Goal: Navigation & Orientation: Understand site structure

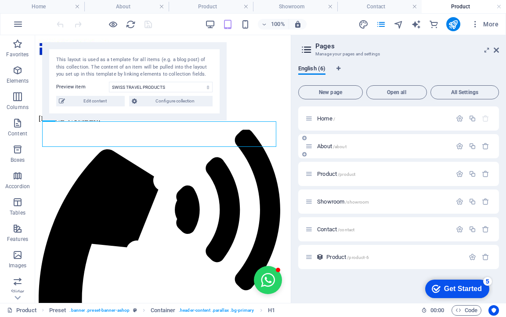
click at [329, 145] on span "About /about" at bounding box center [331, 146] width 29 height 7
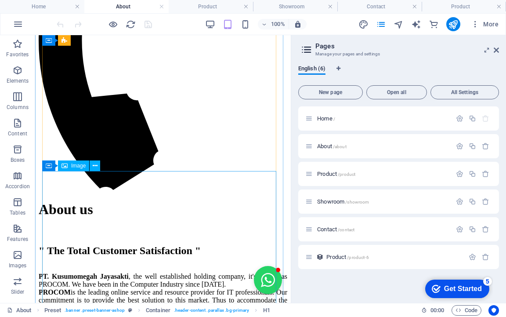
scroll to position [264, 0]
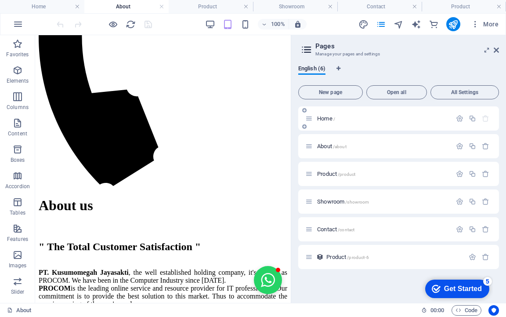
click at [327, 120] on span "Home /" at bounding box center [326, 118] width 18 height 7
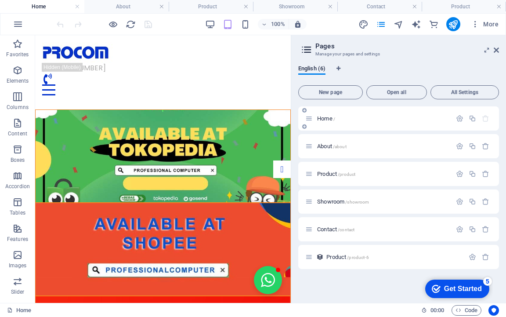
scroll to position [0, 0]
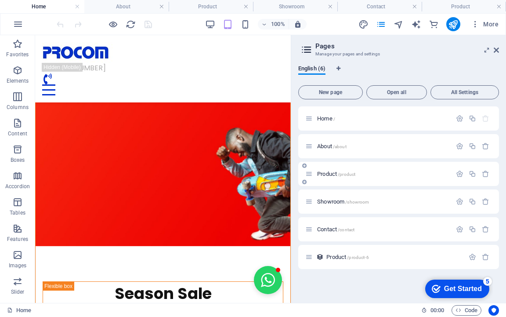
click at [328, 174] on span "Product /product" at bounding box center [336, 174] width 38 height 7
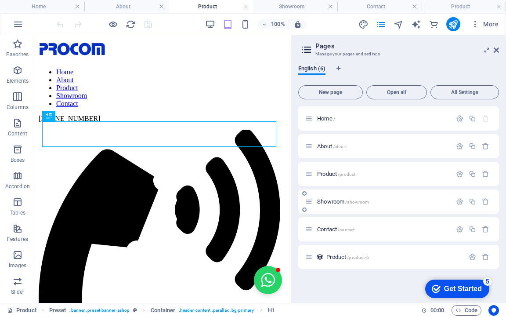
click at [331, 202] on span "Showroom /showroom" at bounding box center [343, 201] width 52 height 7
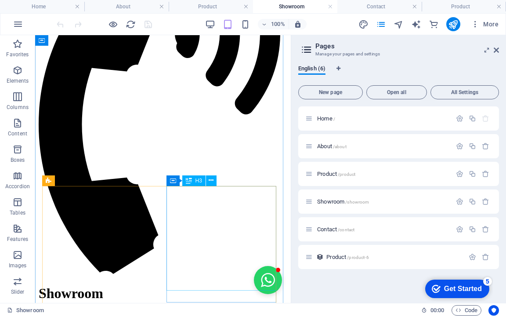
scroll to position [352, 0]
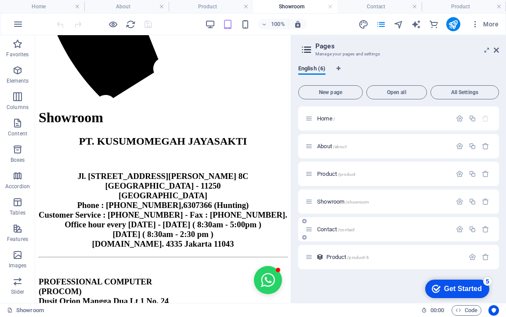
click at [329, 231] on span "Contact /contact" at bounding box center [335, 229] width 37 height 7
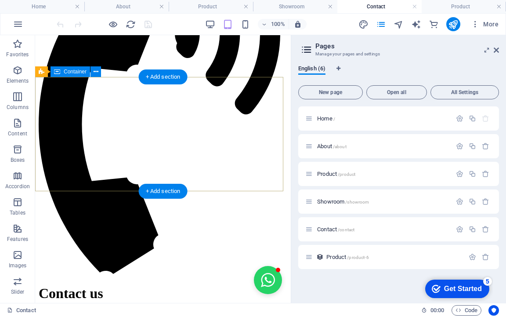
scroll to position [0, 0]
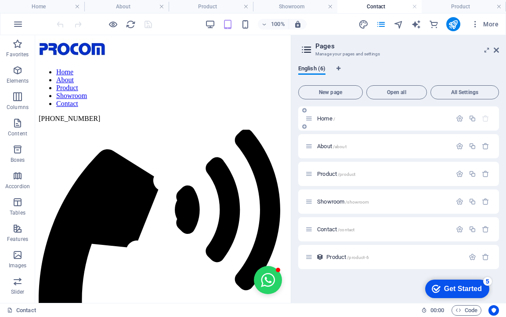
click at [331, 121] on span "Home /" at bounding box center [326, 118] width 18 height 7
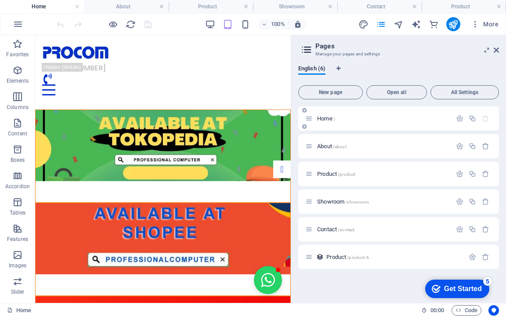
scroll to position [202, 0]
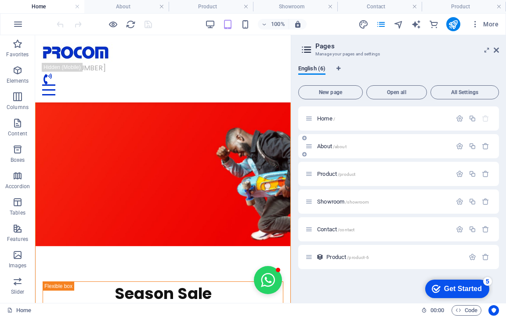
click at [328, 146] on span "About /about" at bounding box center [331, 146] width 29 height 7
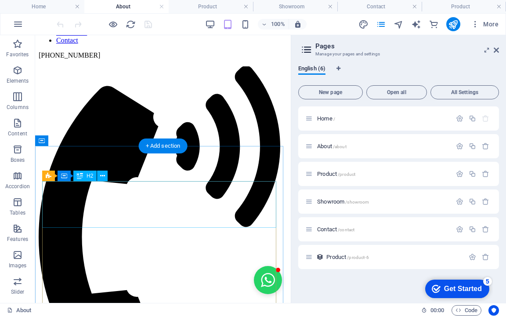
scroll to position [0, 0]
